Goal: Information Seeking & Learning: Learn about a topic

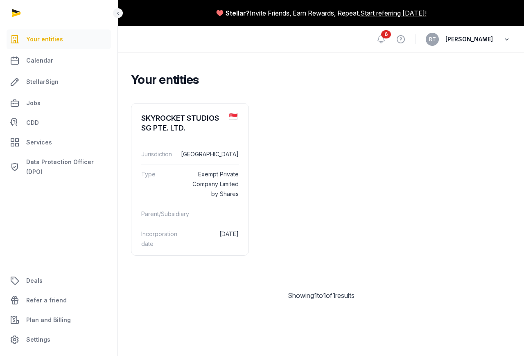
click at [503, 38] on icon "button" at bounding box center [507, 39] width 8 height 11
click at [454, 56] on link "Your Profile" at bounding box center [465, 58] width 92 height 15
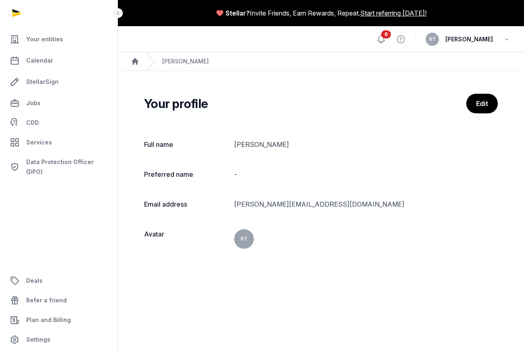
click at [385, 39] on icon at bounding box center [381, 39] width 7 height 7
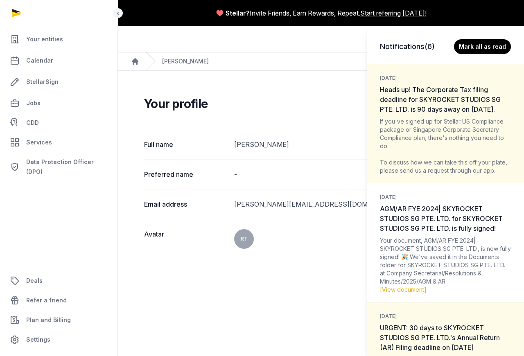
click at [333, 90] on div "Notifications (6) [PERSON_NAME] all as read [DATE] Heads up! The Corporate Tax …" at bounding box center [262, 178] width 524 height 356
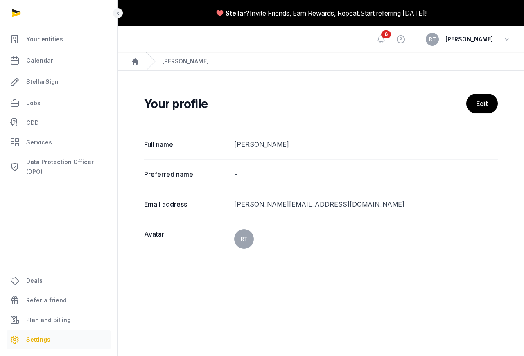
click at [39, 342] on span "Settings" at bounding box center [38, 340] width 24 height 10
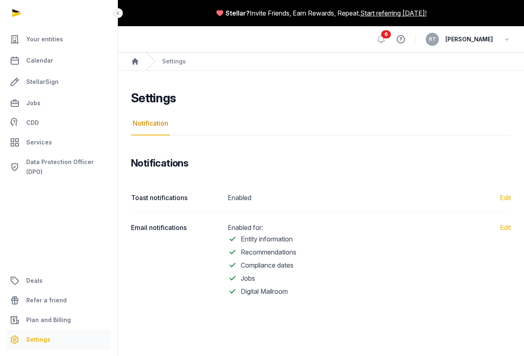
click at [406, 41] on icon at bounding box center [401, 39] width 10 height 13
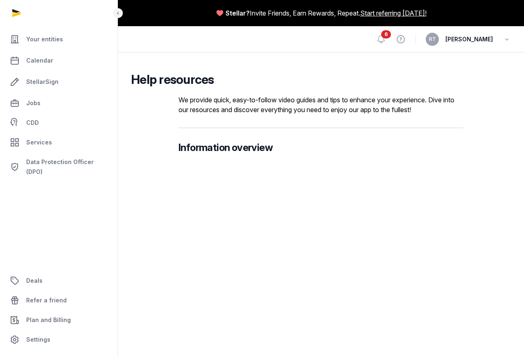
click at [406, 41] on icon at bounding box center [401, 39] width 10 height 13
click at [510, 41] on icon "button" at bounding box center [507, 39] width 8 height 11
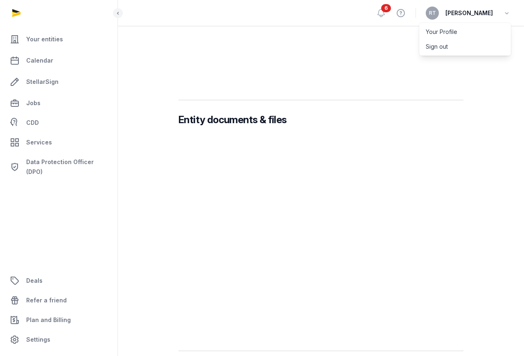
scroll to position [283, 0]
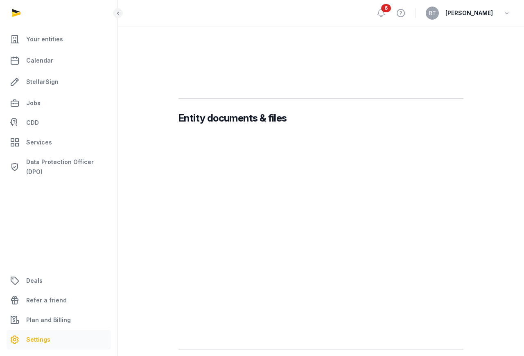
click at [43, 342] on span "Settings" at bounding box center [38, 340] width 24 height 10
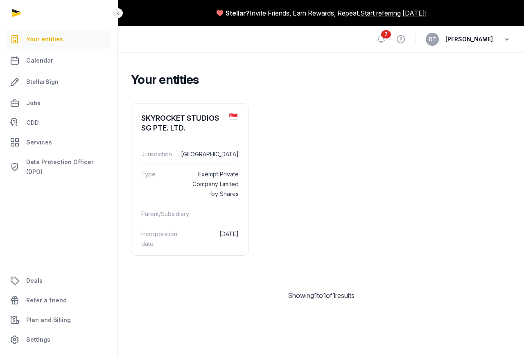
click at [507, 39] on icon "button" at bounding box center [507, 39] width 8 height 11
click at [416, 224] on ul "SKYROCKET STUDIOS SG PTE. LTD. Jurisdiction Singapore Type Exempt Private Compa…" at bounding box center [321, 179] width 380 height 153
click at [507, 39] on icon "button" at bounding box center [507, 39] width 8 height 11
click at [471, 143] on ul "SKYROCKET STUDIOS SG PTE. LTD. Jurisdiction Singapore Type Exempt Private Compa…" at bounding box center [321, 179] width 380 height 153
click at [66, 164] on span "Data Protection Officer (DPO)" at bounding box center [66, 167] width 81 height 20
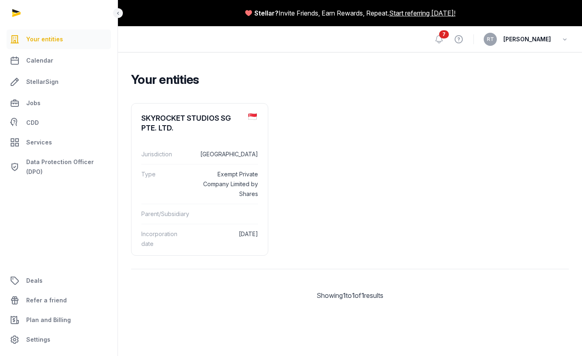
click at [68, 226] on ul "Your entities Calendar StellarSign Jobs CDD Services Data Protection Officer (D…" at bounding box center [59, 189] width 98 height 320
click at [203, 129] on div "SKYROCKET STUDIOS SG PTE. LTD." at bounding box center [191, 123] width 100 height 20
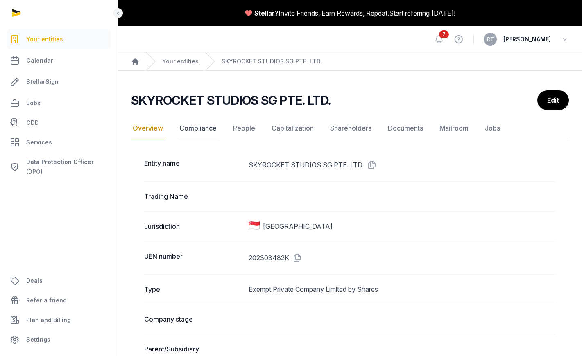
click at [197, 128] on link "Compliance" at bounding box center [198, 129] width 41 height 24
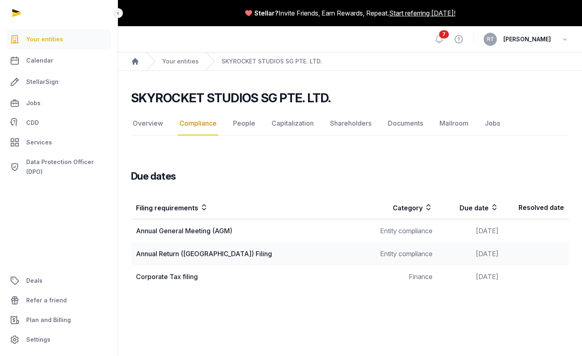
click at [213, 233] on div "Annual General Meeting (AGM)" at bounding box center [251, 231] width 231 height 10
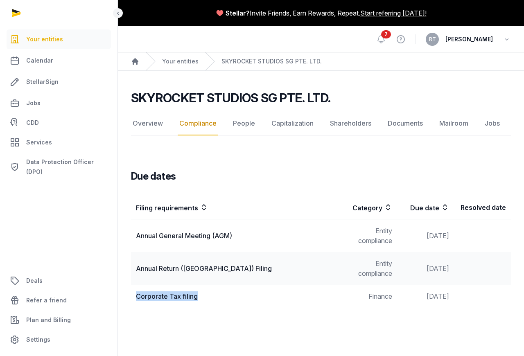
drag, startPoint x: 217, startPoint y: 296, endPoint x: 137, endPoint y: 298, distance: 80.3
click at [137, 298] on div "Corporate Tax filing" at bounding box center [235, 297] width 199 height 10
copy div "Corporate Tax filing"
click at [238, 311] on main "SKYROCKET STUDIOS SG PTE. LTD. Compliance Overview Compliance People Capitaliza…" at bounding box center [321, 198] width 406 height 254
click at [245, 125] on link "People" at bounding box center [243, 124] width 25 height 24
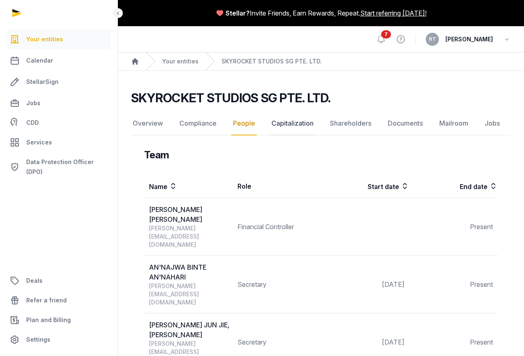
click at [296, 124] on link "Capitalization" at bounding box center [292, 124] width 45 height 24
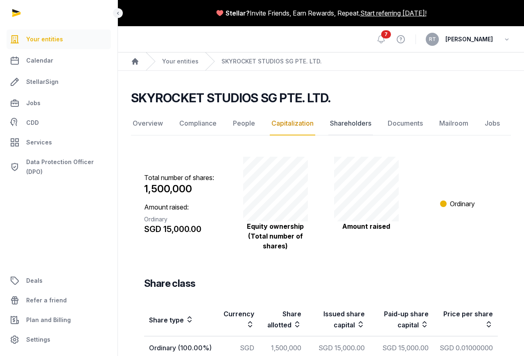
click at [348, 122] on link "Shareholders" at bounding box center [350, 124] width 45 height 24
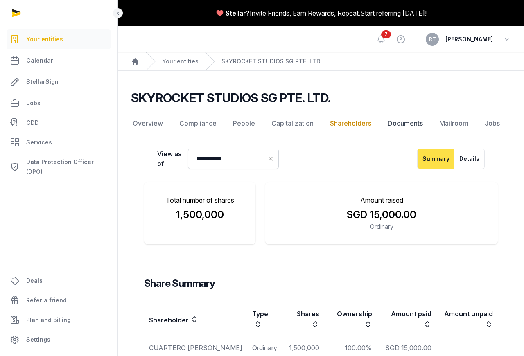
click at [407, 123] on link "Documents" at bounding box center [405, 124] width 38 height 24
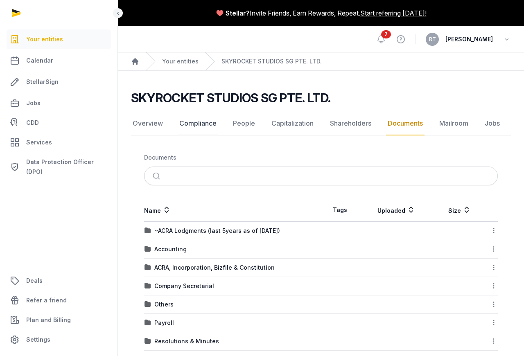
click at [199, 124] on link "Compliance" at bounding box center [198, 124] width 41 height 24
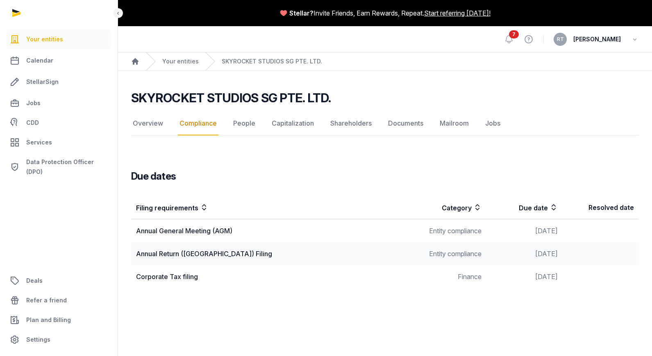
click at [263, 320] on main "Stellar? Invite Friends, Earn Rewards, Repeat. Start referring today! Open side…" at bounding box center [326, 178] width 652 height 356
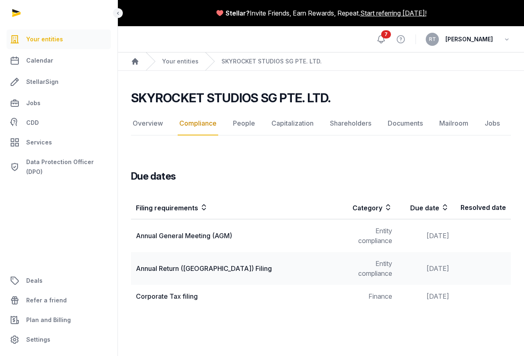
click at [386, 41] on icon at bounding box center [381, 39] width 10 height 10
